Goal: Obtain resource: Download file/media

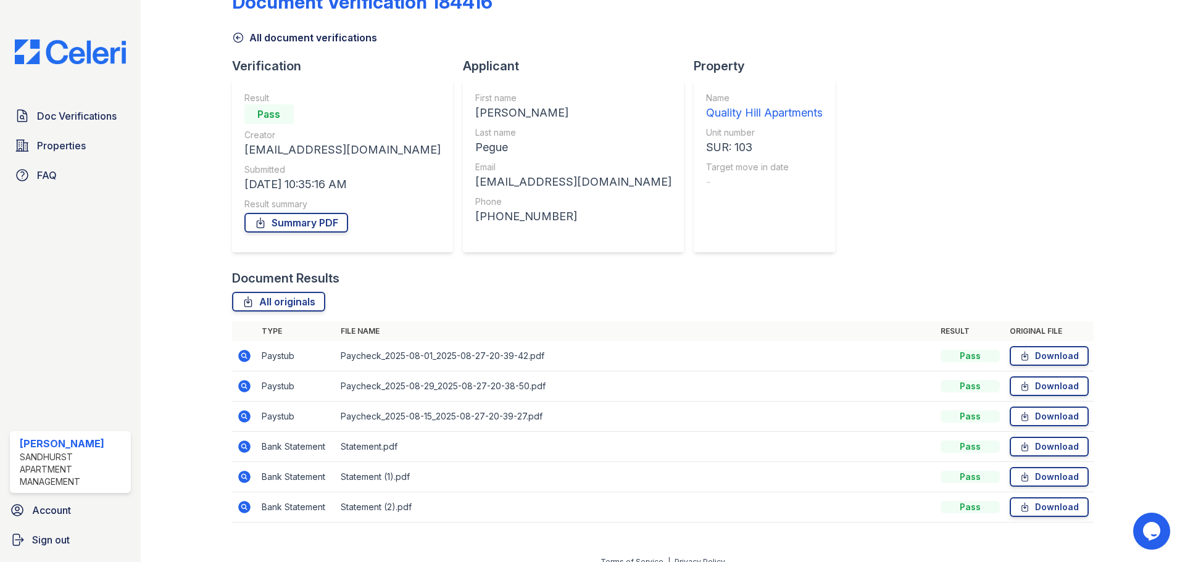
scroll to position [49, 0]
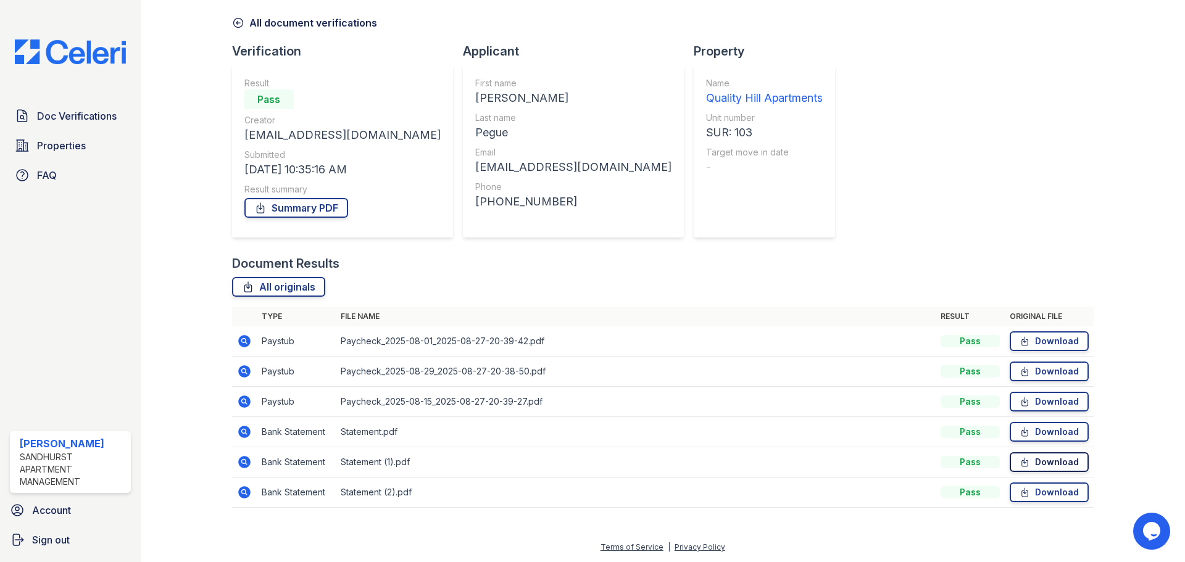
click at [1049, 470] on link "Download" at bounding box center [1049, 462] width 79 height 20
click at [1033, 402] on link "Download" at bounding box center [1049, 402] width 79 height 20
click at [297, 206] on link "Summary PDF" at bounding box center [296, 208] width 104 height 20
click at [1044, 344] on link "Download" at bounding box center [1049, 341] width 79 height 20
click at [1053, 407] on link "Download" at bounding box center [1049, 402] width 79 height 20
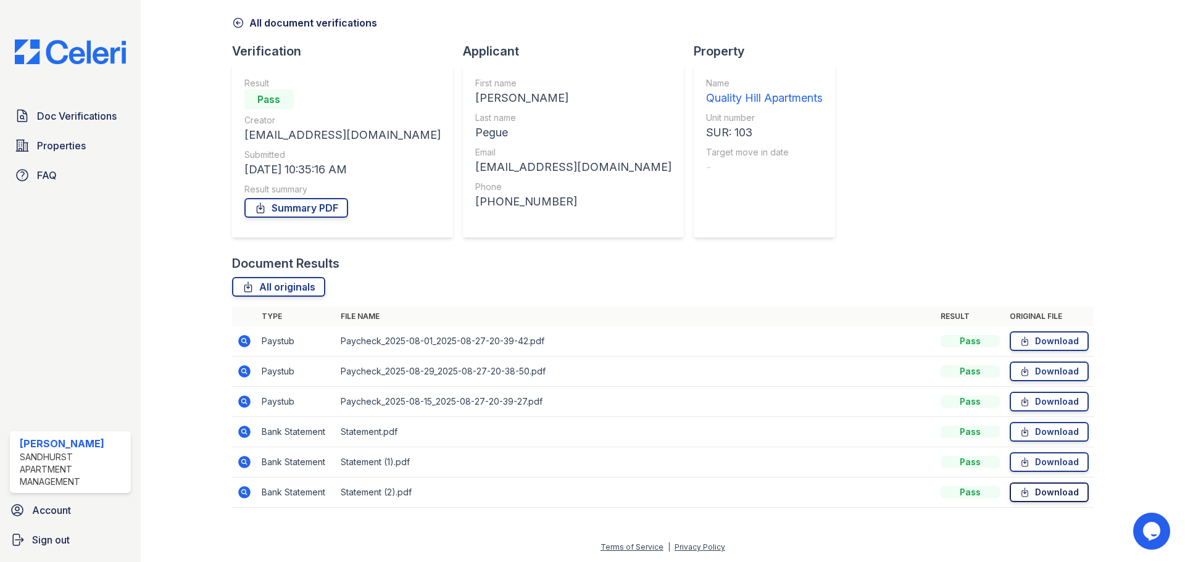
click at [1037, 493] on link "Download" at bounding box center [1049, 493] width 79 height 20
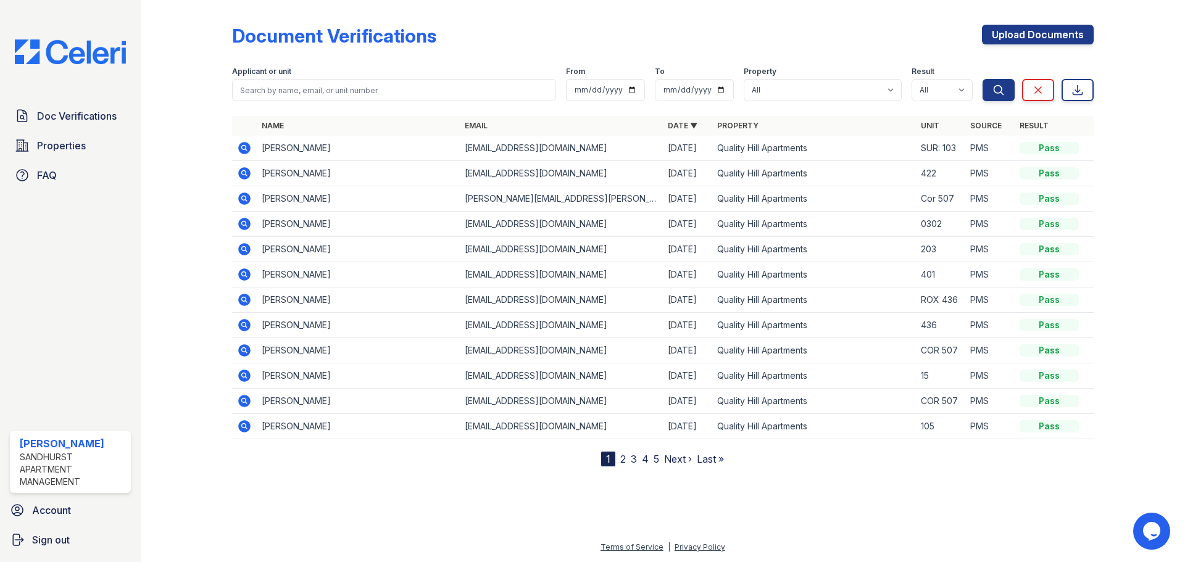
click at [107, 54] on img at bounding box center [70, 52] width 131 height 25
click at [564, 35] on div "Document Verifications Upload Documents" at bounding box center [663, 41] width 862 height 32
click at [49, 110] on span "Doc Verifications" at bounding box center [77, 116] width 80 height 15
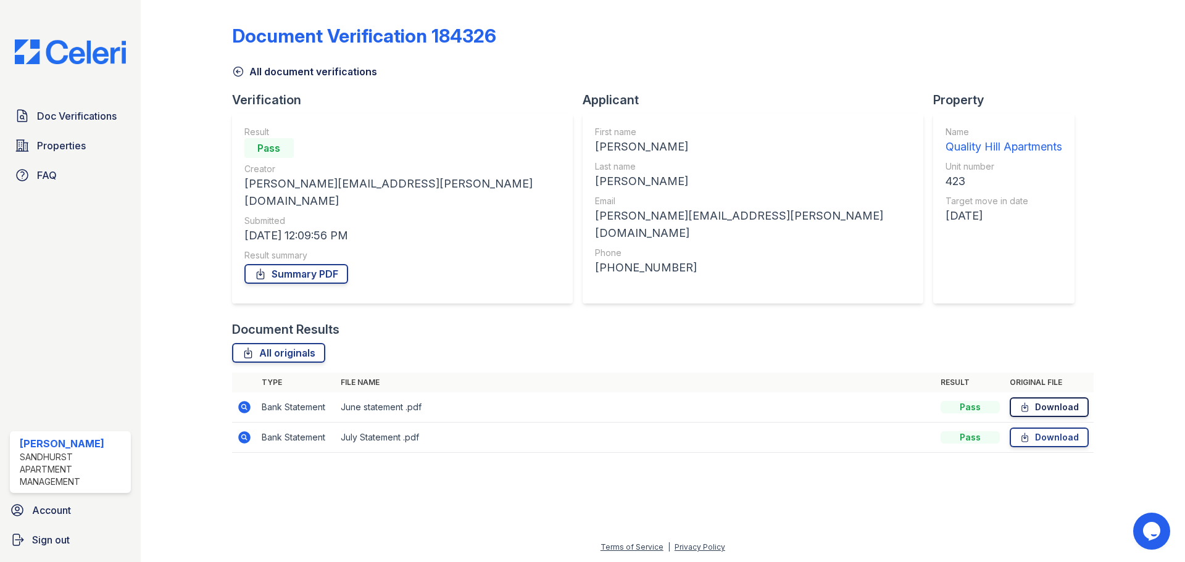
click at [1049, 397] on link "Download" at bounding box center [1049, 407] width 79 height 20
click at [312, 264] on link "Summary PDF" at bounding box center [296, 274] width 104 height 20
click at [1042, 397] on link "Download" at bounding box center [1049, 407] width 79 height 20
